Goal: Communication & Community: Answer question/provide support

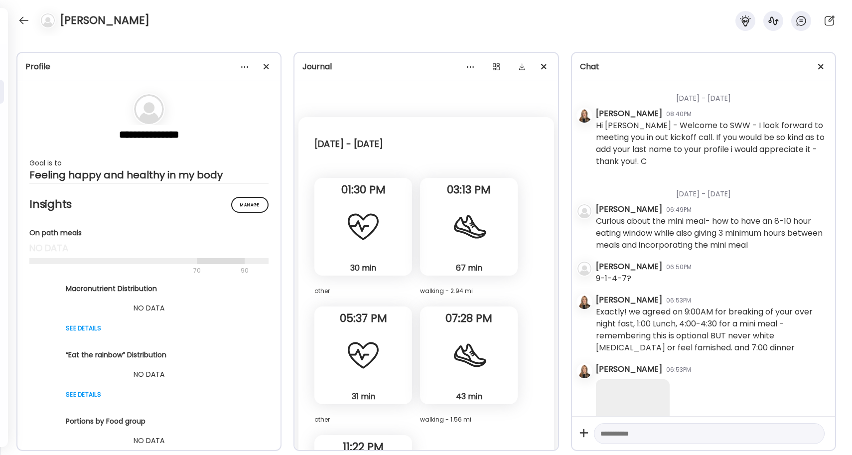
scroll to position [17608, 0]
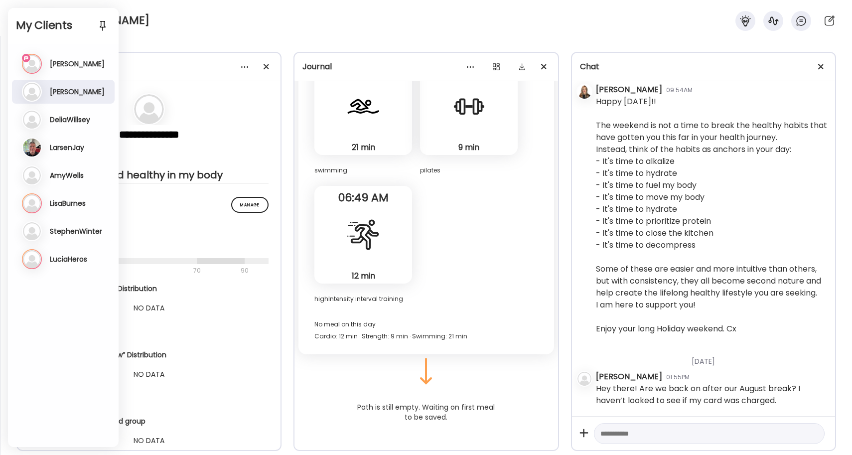
click at [61, 56] on div "Ma [PERSON_NAME] Last meal: 4m ago Last message: 21m ago Def not in the morning…" at bounding box center [64, 64] width 85 height 20
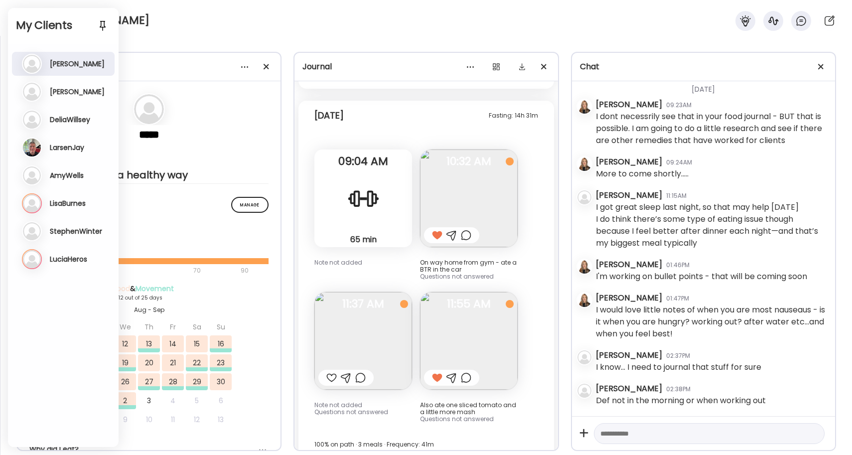
scroll to position [3303, 0]
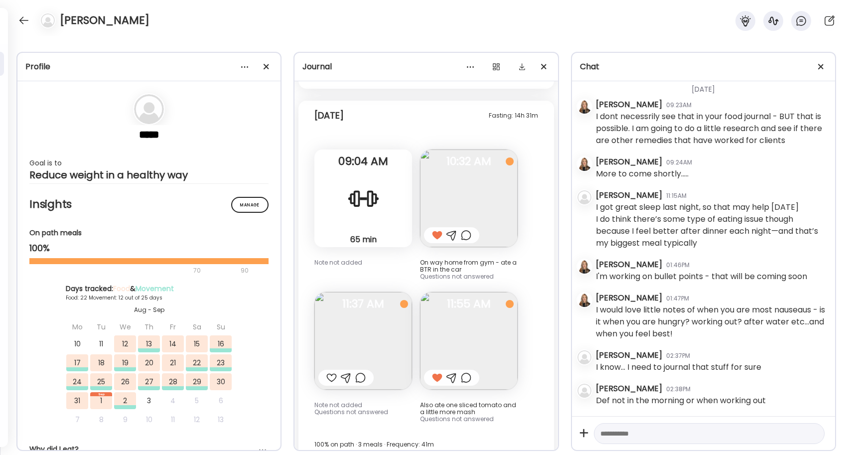
click at [330, 372] on div at bounding box center [331, 378] width 10 height 12
click at [21, 13] on div at bounding box center [24, 20] width 16 height 16
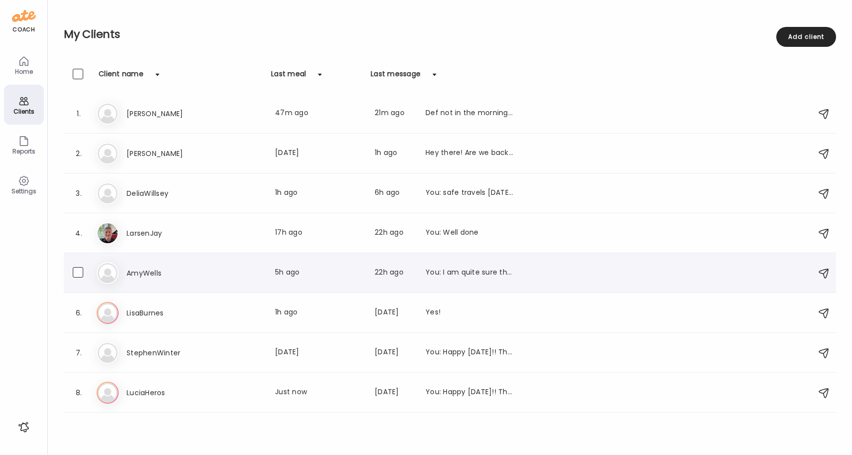
click at [132, 275] on h3 "AmyWells" at bounding box center [171, 273] width 88 height 12
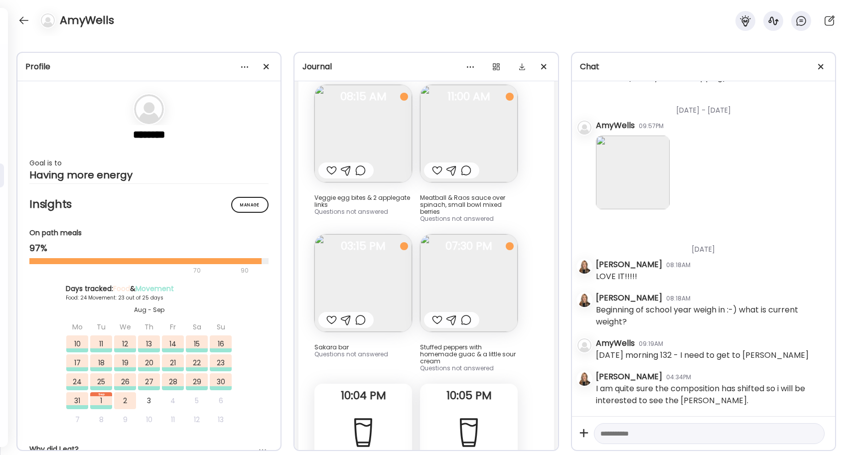
scroll to position [26530, 0]
click at [438, 315] on div at bounding box center [437, 321] width 10 height 12
click at [331, 315] on div at bounding box center [331, 321] width 10 height 12
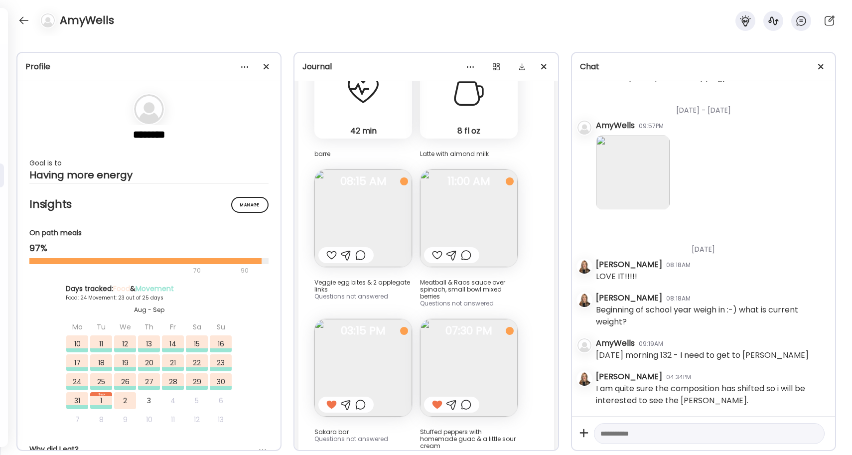
scroll to position [26435, 0]
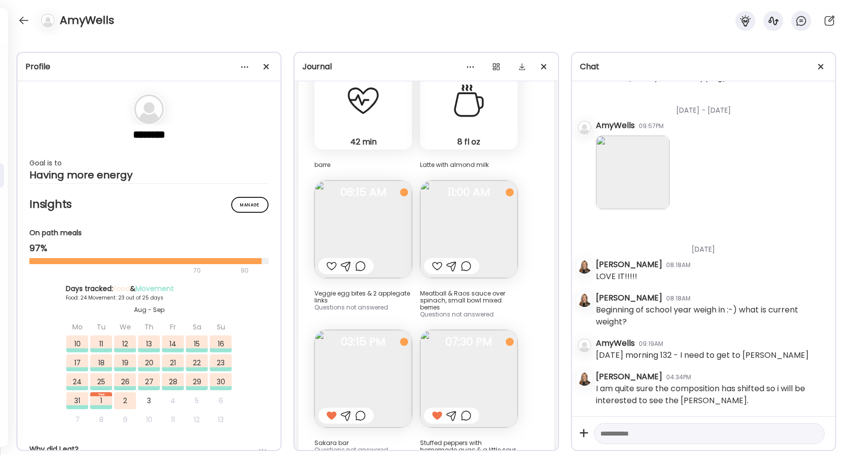
click at [437, 260] on div at bounding box center [437, 266] width 10 height 12
click at [331, 260] on div at bounding box center [331, 266] width 10 height 12
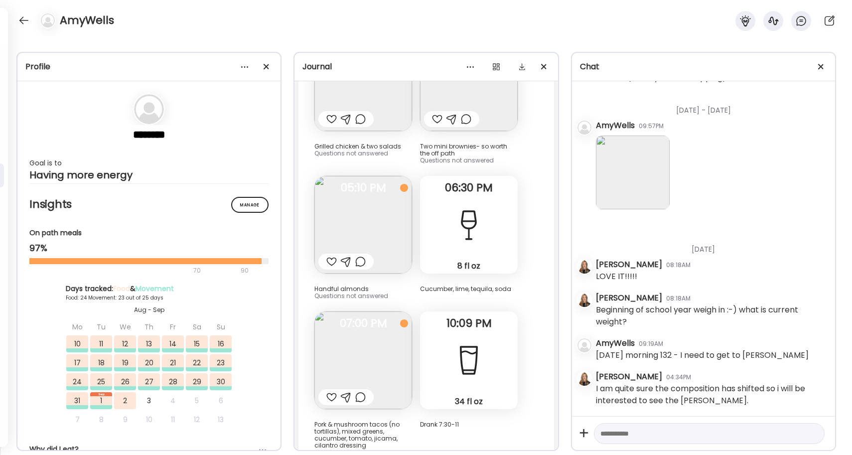
scroll to position [25520, 0]
click at [330, 392] on div at bounding box center [331, 398] width 10 height 12
click at [333, 257] on div at bounding box center [331, 263] width 10 height 12
click at [23, 17] on div at bounding box center [24, 20] width 16 height 16
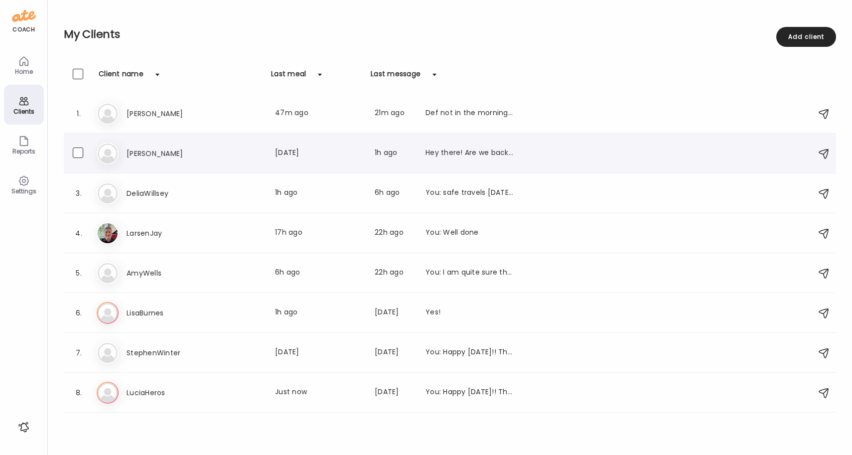
click at [186, 161] on div "Ma [PERSON_NAME] Last meal: [DATE] Last message: 1h ago Hey there! Are we back …" at bounding box center [452, 154] width 710 height 22
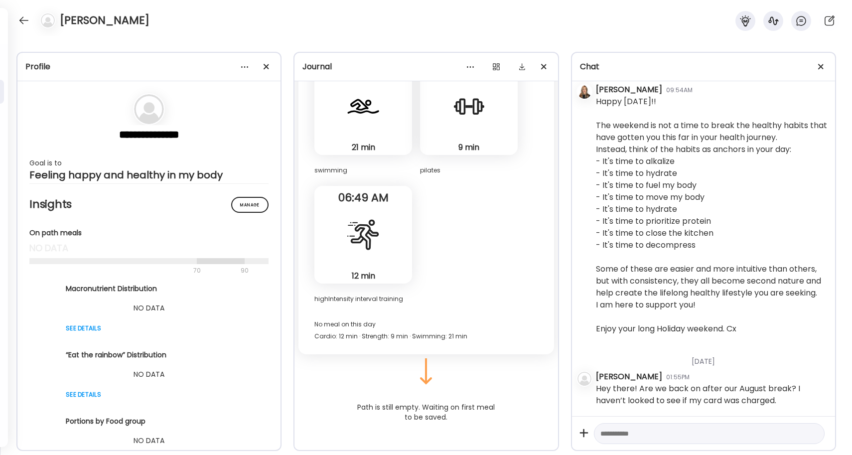
scroll to position [17608, 0]
click at [666, 437] on textarea at bounding box center [701, 434] width 200 height 12
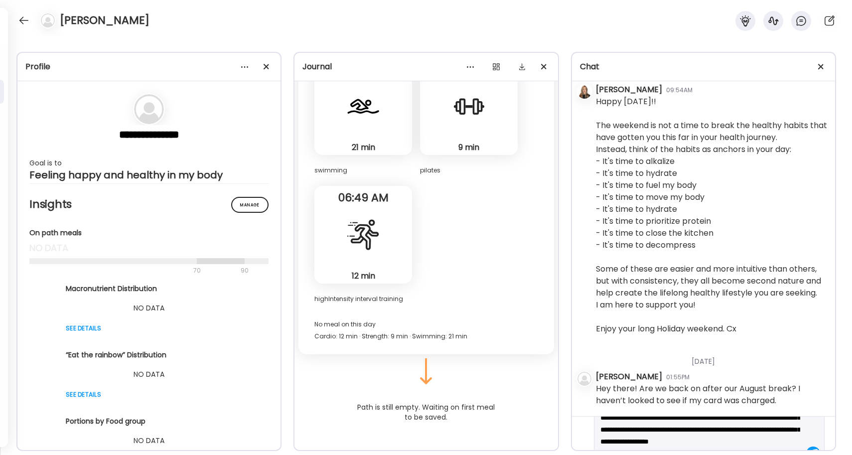
scroll to position [35, 0]
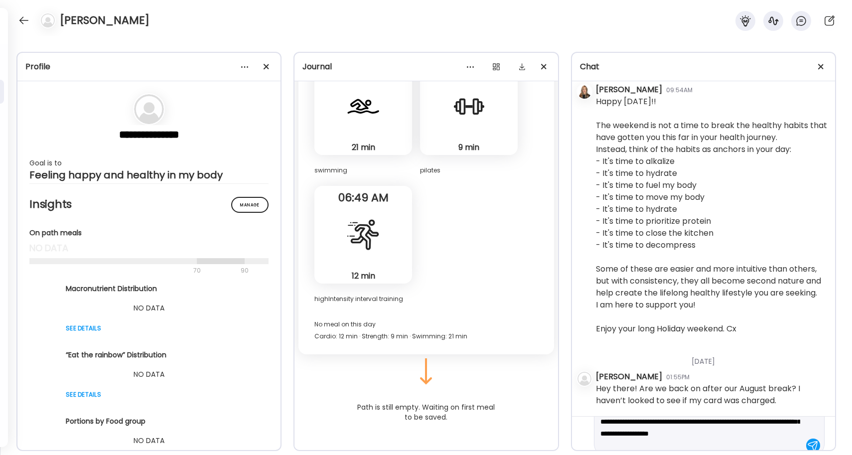
drag, startPoint x: 678, startPoint y: 435, endPoint x: 594, endPoint y: 435, distance: 84.2
click at [594, 435] on div "**********" at bounding box center [709, 421] width 231 height 69
drag, startPoint x: 769, startPoint y: 424, endPoint x: 755, endPoint y: 424, distance: 13.5
click at [755, 424] on textarea "**********" at bounding box center [701, 410] width 200 height 60
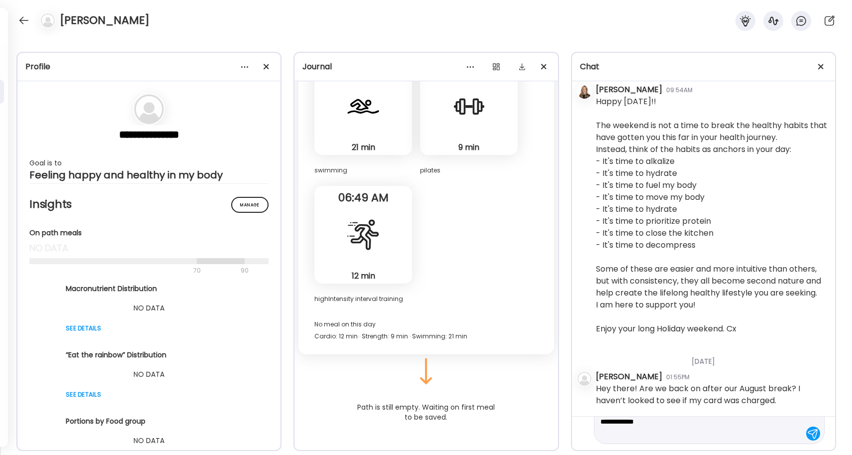
type textarea "**********"
click at [806, 434] on div at bounding box center [813, 434] width 14 height 14
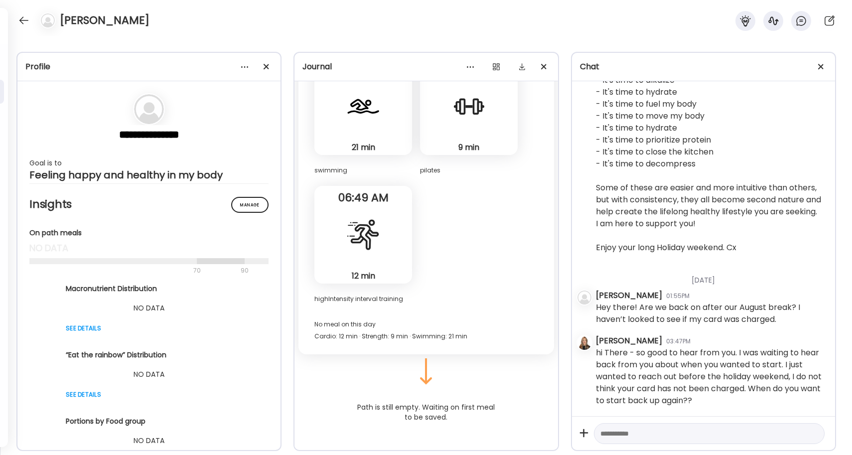
scroll to position [17689, 0]
click at [24, 24] on div at bounding box center [24, 20] width 16 height 16
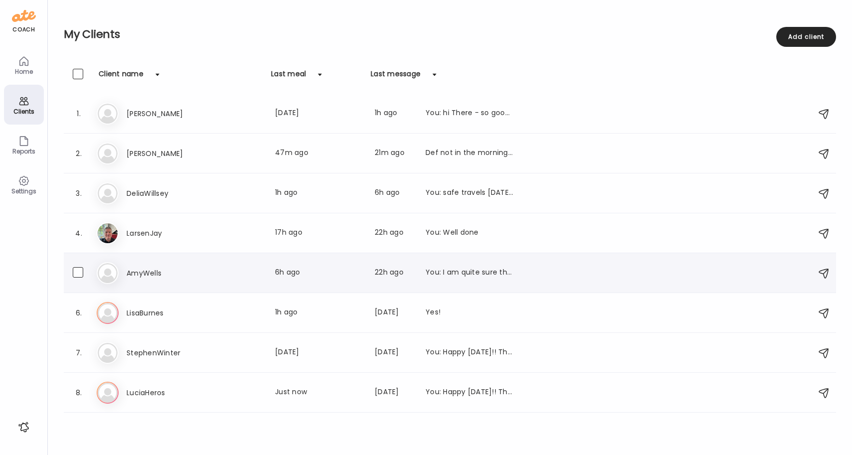
click at [159, 277] on h3 "AmyWells" at bounding box center [171, 273] width 88 height 12
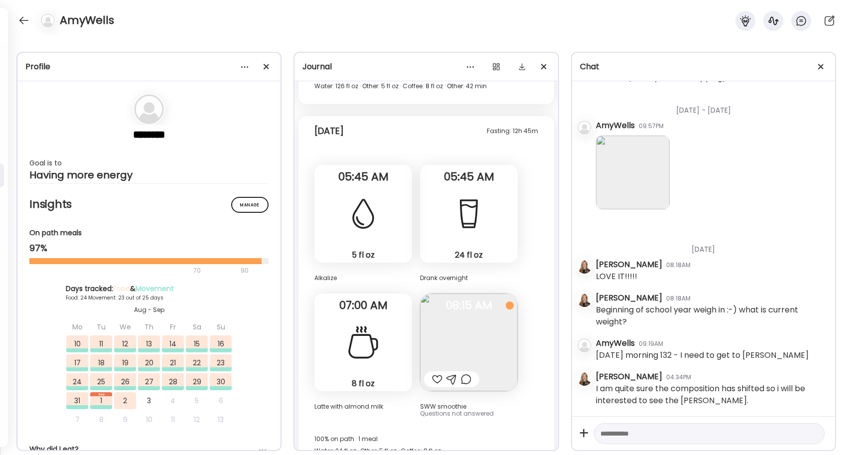
scroll to position [42231, 0]
click at [439, 373] on div at bounding box center [437, 379] width 10 height 12
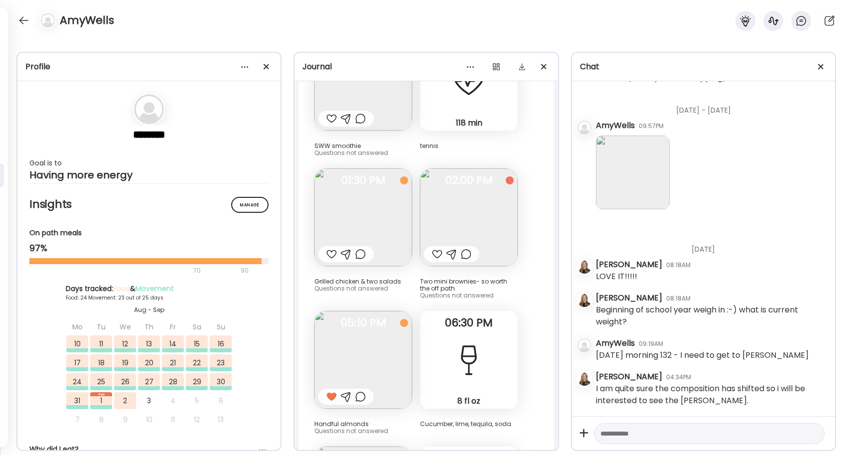
scroll to position [25384, 0]
click at [454, 250] on div at bounding box center [452, 256] width 10 height 12
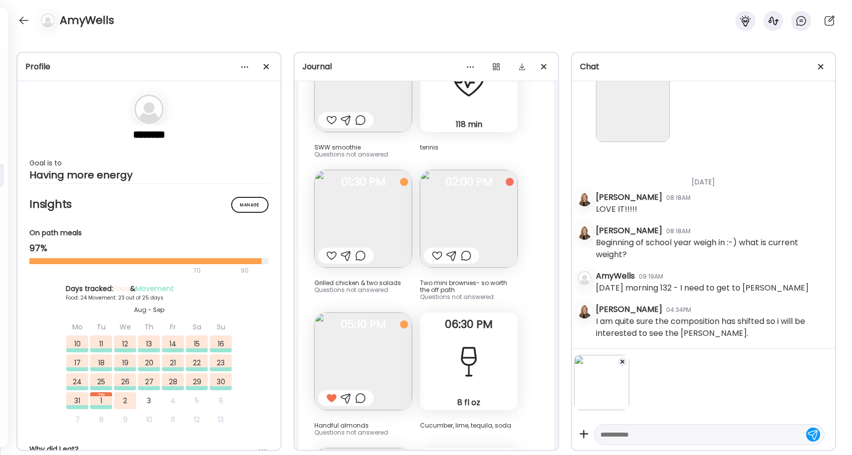
click at [625, 433] on textarea at bounding box center [701, 435] width 200 height 12
type textarea "**"
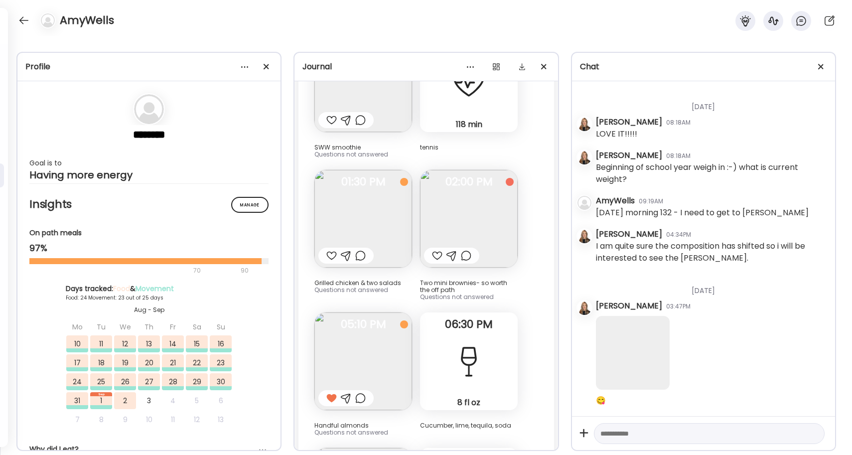
scroll to position [42374, 0]
click at [333, 250] on div at bounding box center [331, 256] width 10 height 12
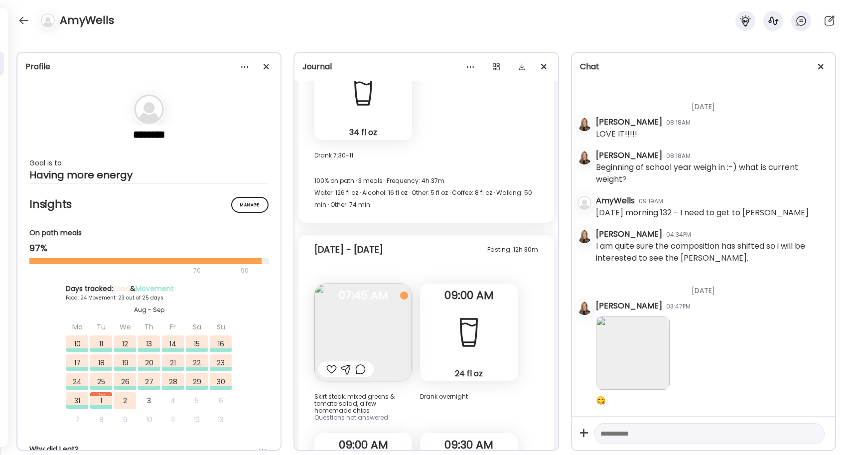
scroll to position [23876, 0]
click at [393, 290] on img at bounding box center [364, 334] width 98 height 98
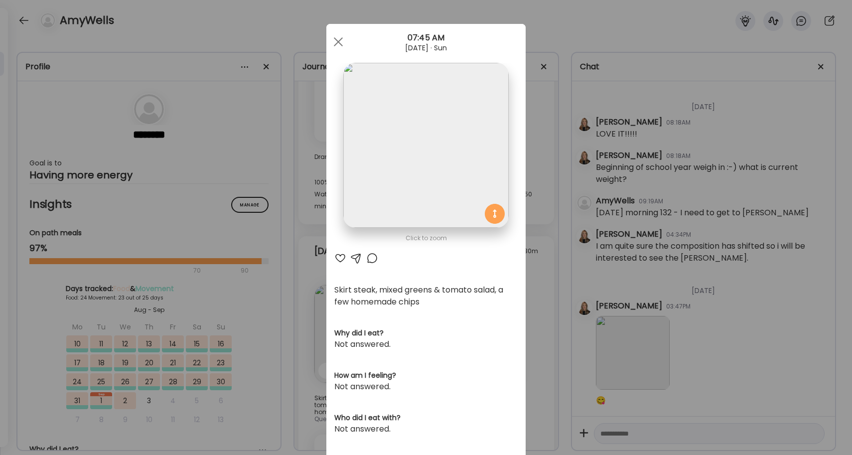
click at [354, 255] on div at bounding box center [356, 258] width 12 height 12
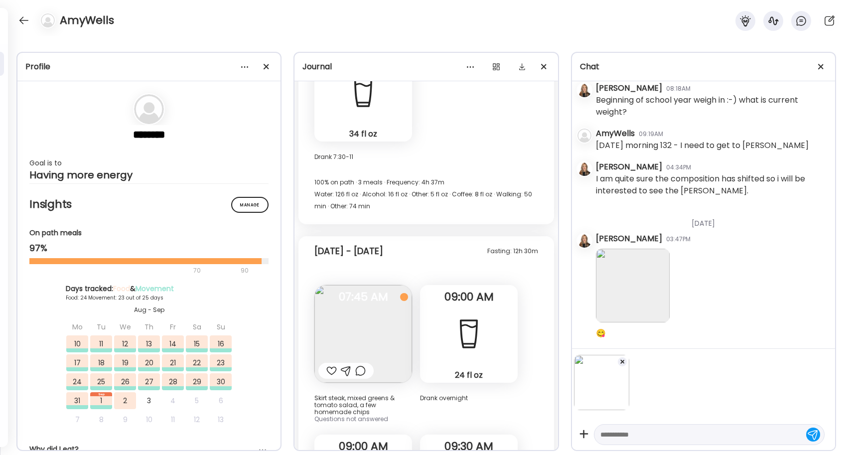
click at [609, 434] on textarea at bounding box center [701, 435] width 200 height 12
click at [616, 429] on textarea "**********" at bounding box center [701, 434] width 200 height 12
type textarea "**********"
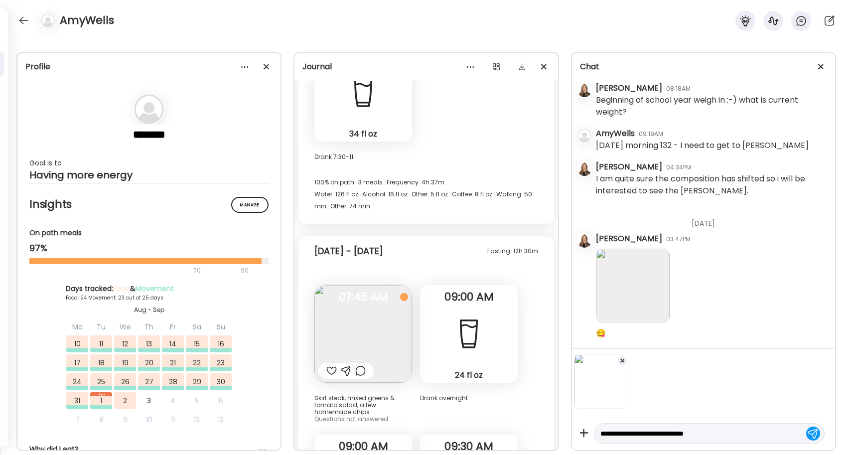
click at [806, 430] on div at bounding box center [813, 434] width 14 height 14
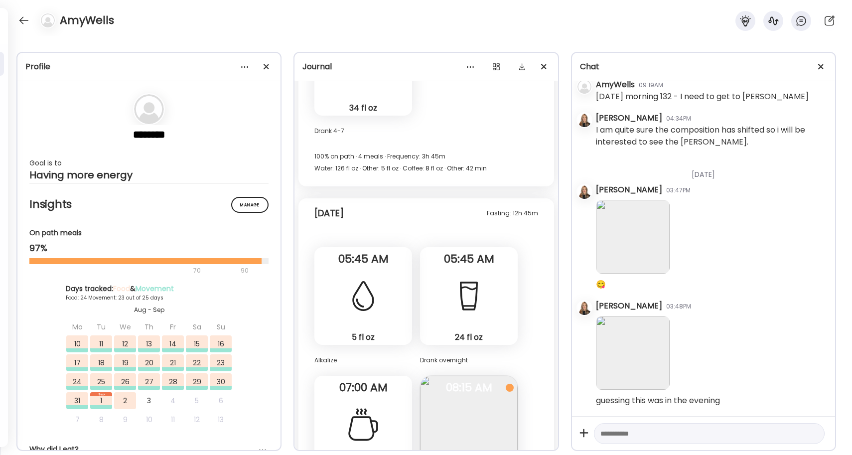
scroll to position [27108, 0]
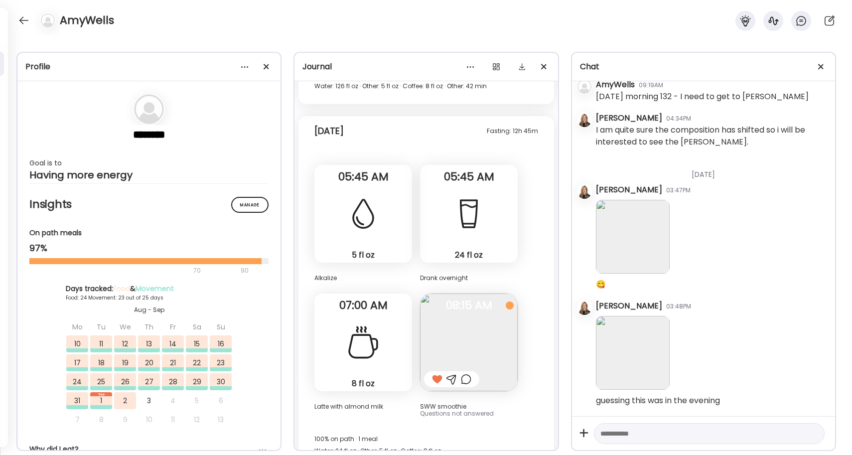
click at [614, 435] on textarea at bounding box center [701, 434] width 200 height 12
